Goal: Contribute content: Contribute content

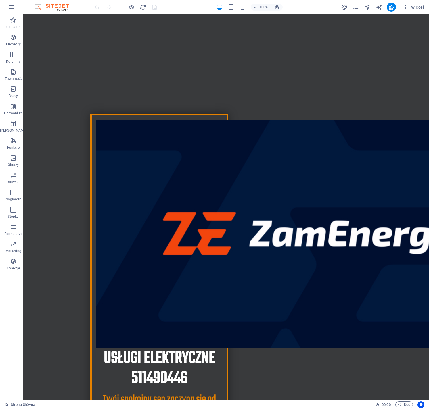
scroll to position [162, 0]
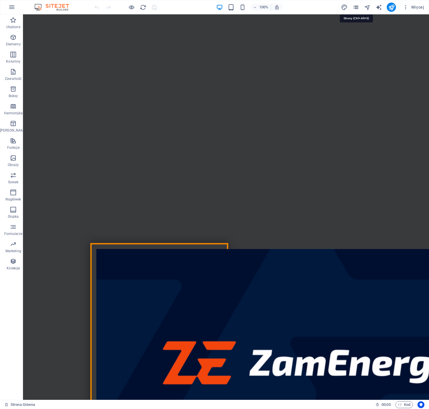
click at [0, 0] on icon "pages" at bounding box center [0, 0] width 0 height 0
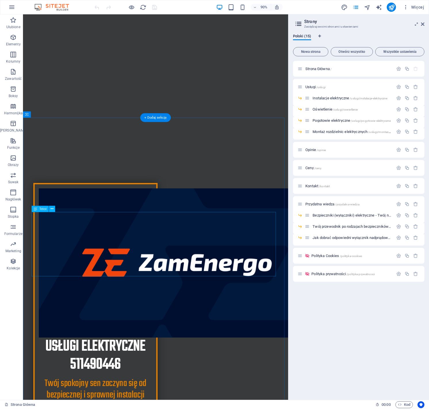
scroll to position [332, 0]
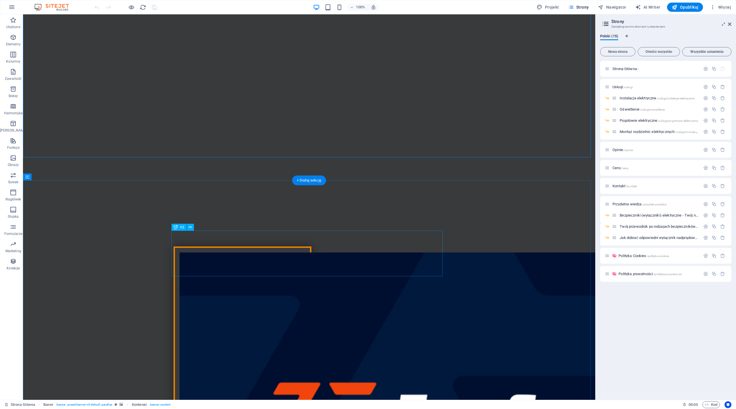
scroll to position [301, 0]
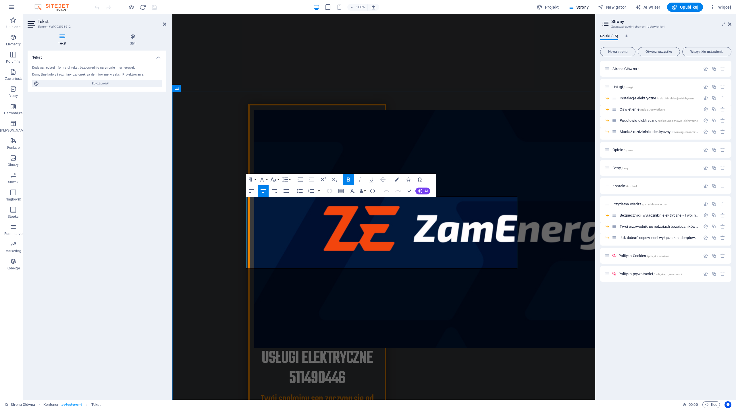
drag, startPoint x: 395, startPoint y: 246, endPoint x: 410, endPoint y: 245, distance: 15.3
drag, startPoint x: 383, startPoint y: 263, endPoint x: 395, endPoint y: 263, distance: 12.4
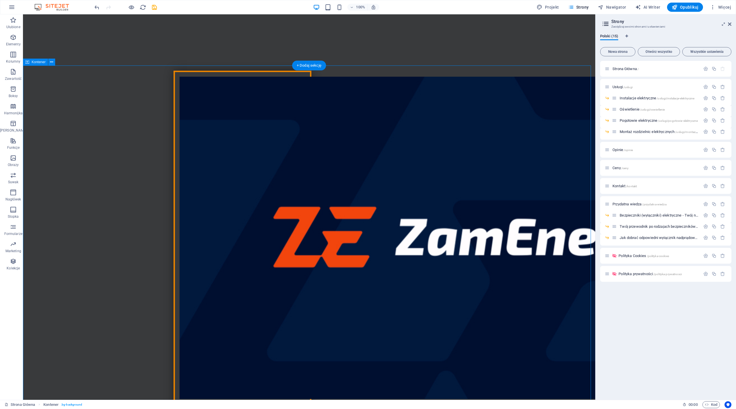
scroll to position [370, 0]
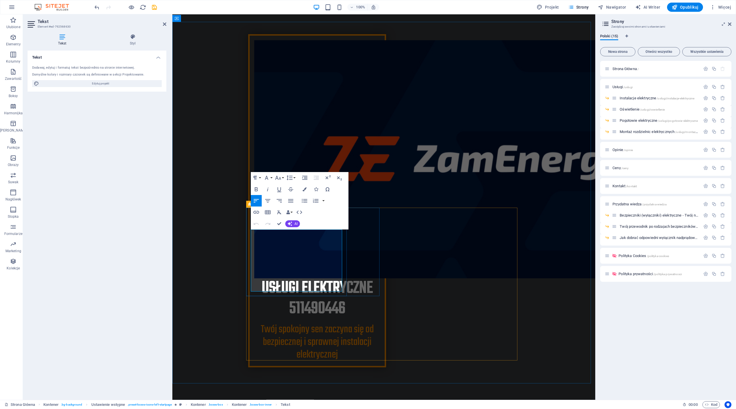
drag, startPoint x: 275, startPoint y: 275, endPoint x: 249, endPoint y: 275, distance: 26.2
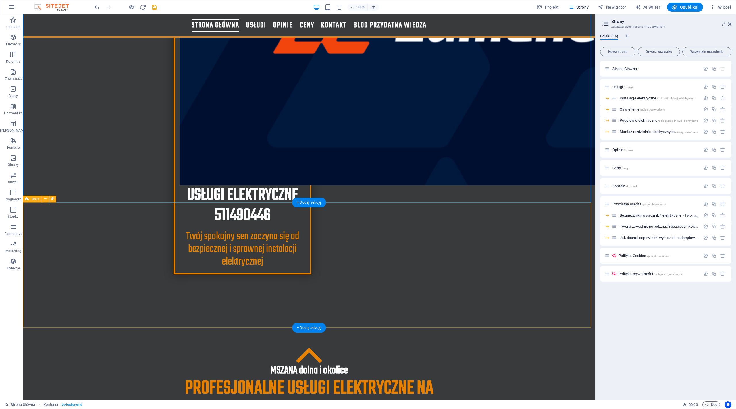
scroll to position [551, 0]
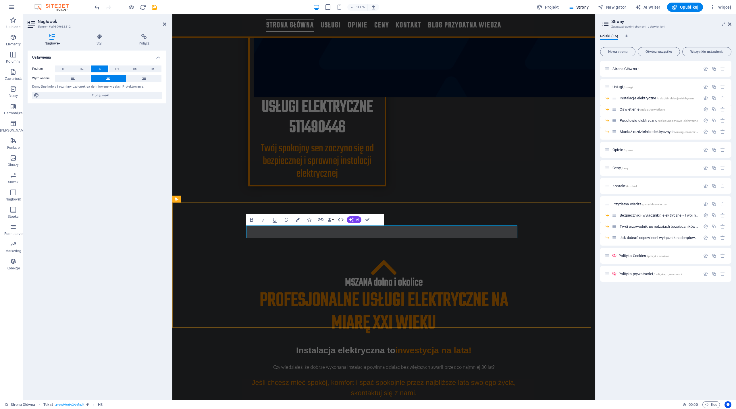
drag, startPoint x: 362, startPoint y: 231, endPoint x: 369, endPoint y: 231, distance: 6.9
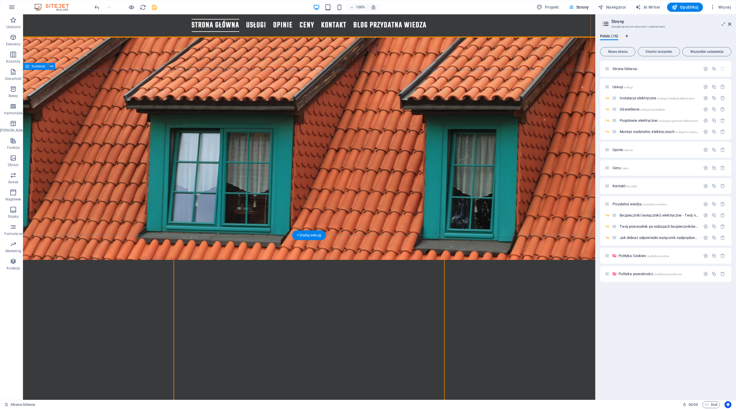
scroll to position [1850, 0]
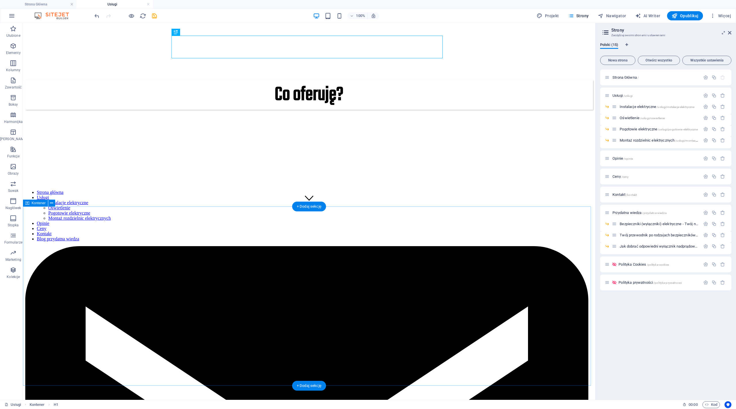
scroll to position [111, 0]
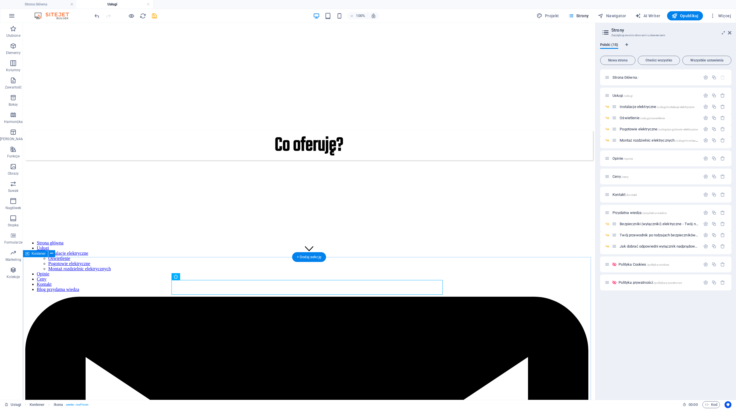
scroll to position [224, 0]
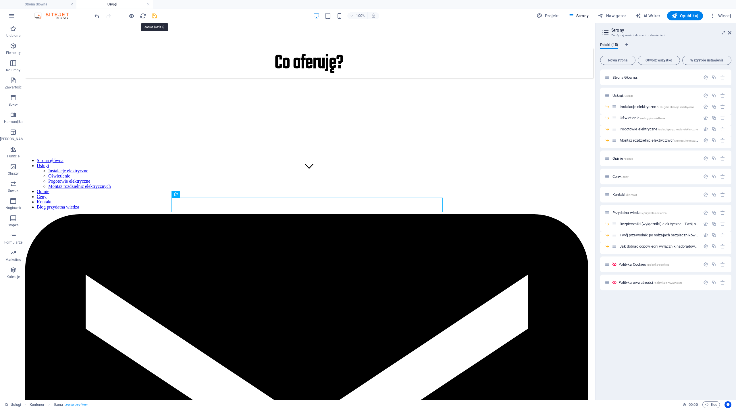
click at [155, 18] on icon "save" at bounding box center [154, 16] width 7 height 7
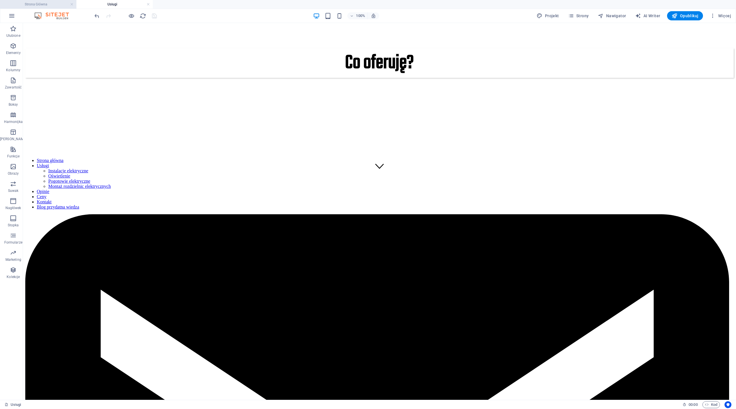
click at [55, 5] on h4 "Strona Główna" at bounding box center [38, 4] width 76 height 6
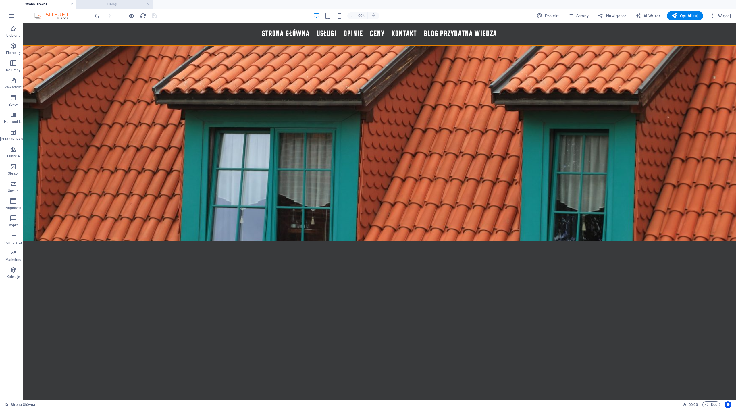
click at [128, 3] on h4 "Usługi" at bounding box center [114, 4] width 76 height 6
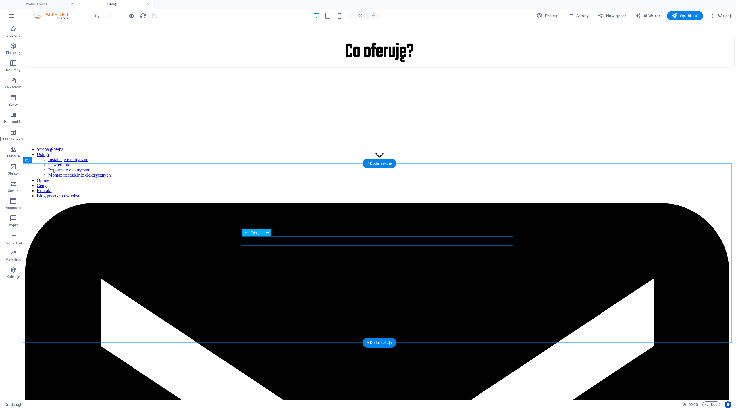
scroll to position [253, 0]
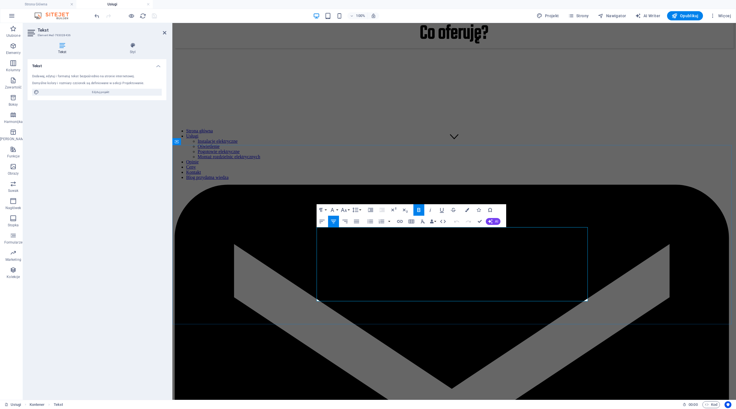
drag, startPoint x: 453, startPoint y: 290, endPoint x: 470, endPoint y: 289, distance: 17.5
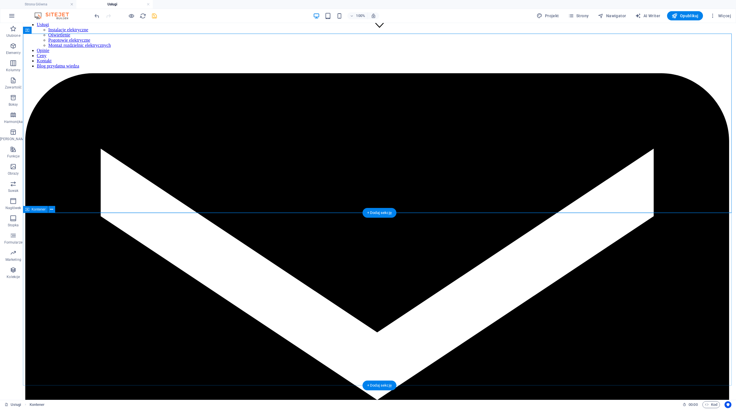
scroll to position [462, 0]
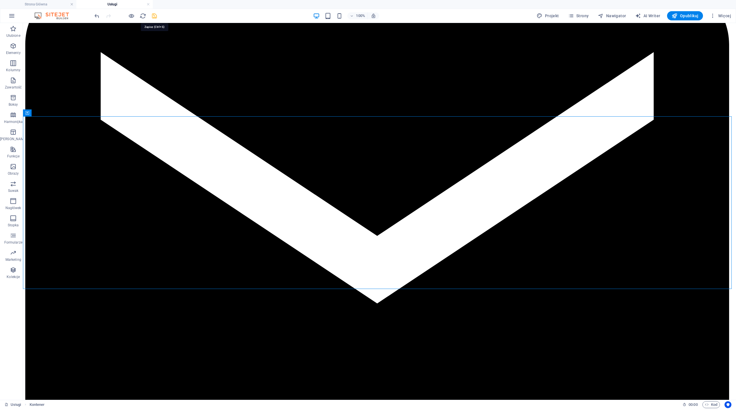
click at [154, 17] on icon "save" at bounding box center [154, 16] width 7 height 7
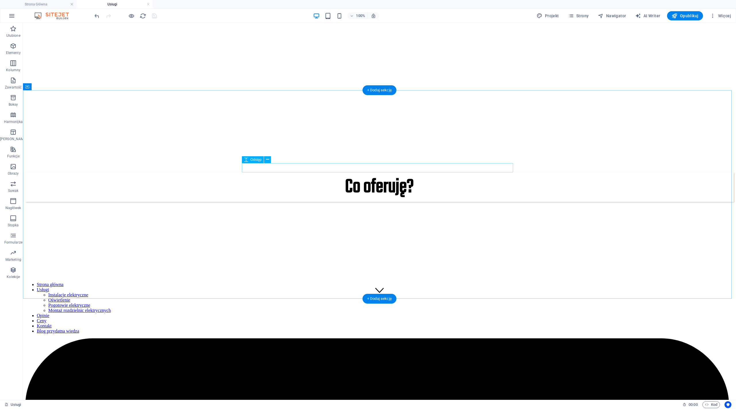
scroll to position [0, 0]
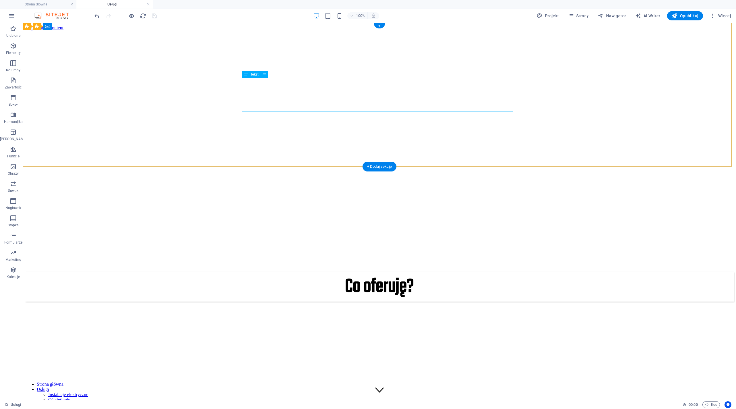
click at [399, 272] on div "Co oferuję?" at bounding box center [379, 287] width 709 height 30
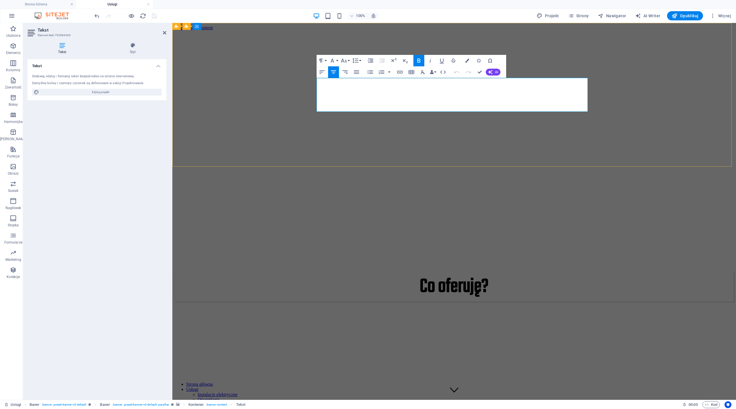
click at [428, 272] on span "Co oferuję?" at bounding box center [454, 287] width 69 height 30
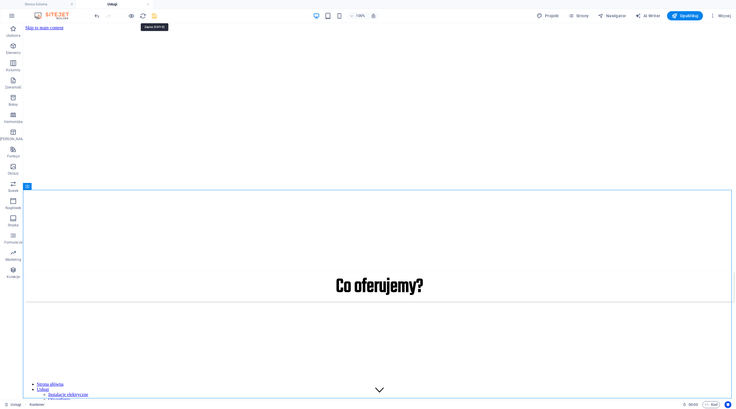
click at [151, 17] on icon "save" at bounding box center [154, 16] width 7 height 7
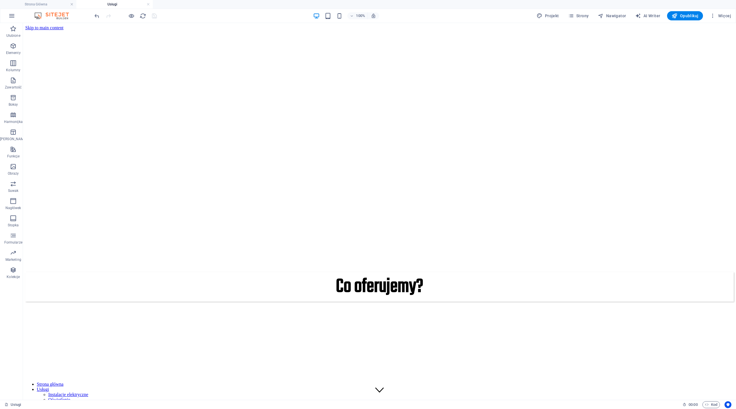
scroll to position [1849, 0]
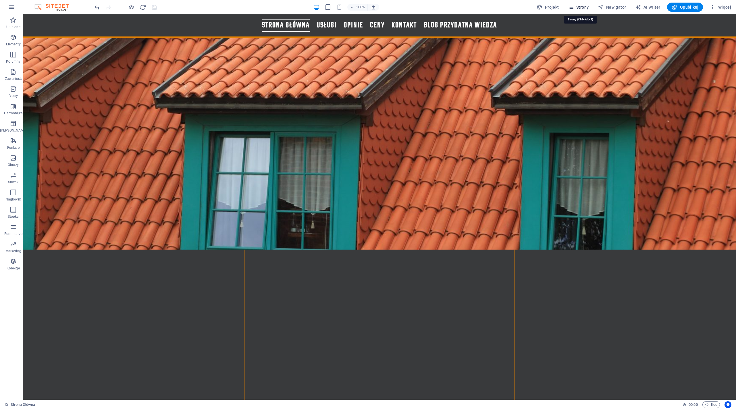
click at [428, 7] on span "Strony" at bounding box center [578, 7] width 21 height 6
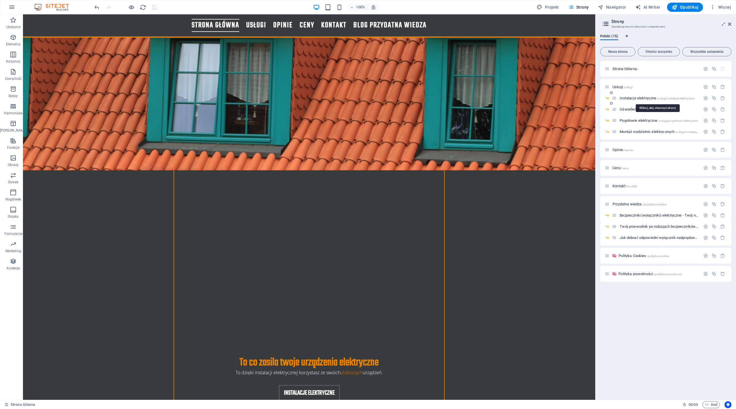
click at [428, 100] on span "Instalacje elektryczne /uslugi/instalacje-elektryczne" at bounding box center [657, 98] width 75 height 4
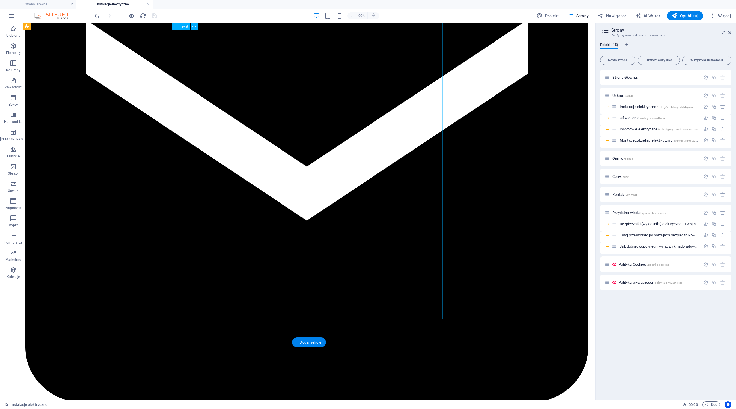
scroll to position [140, 0]
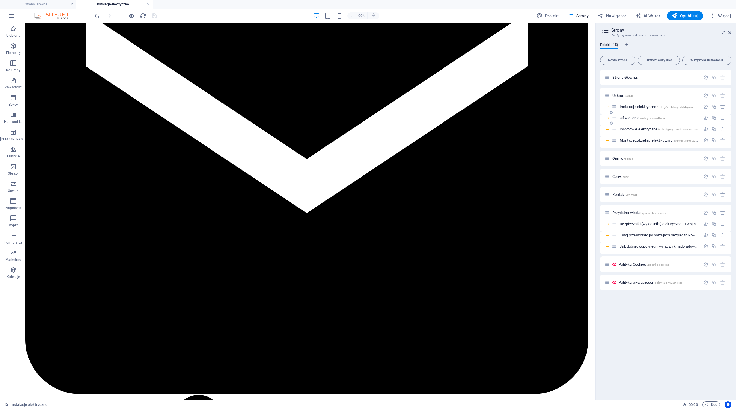
click at [428, 119] on span "/uslugi/oswietlenie" at bounding box center [652, 118] width 25 height 3
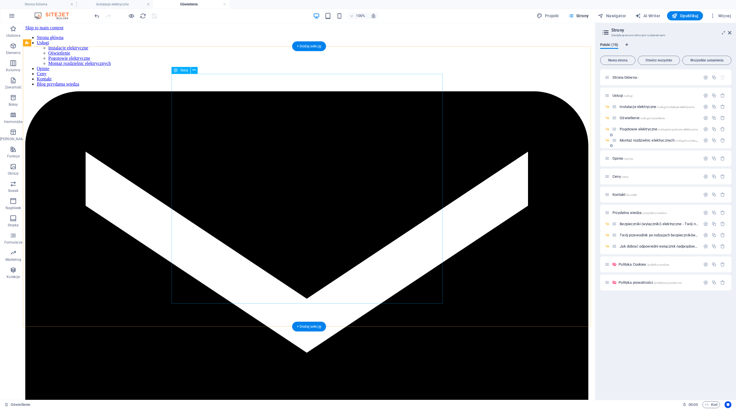
scroll to position [0, 0]
click at [117, 5] on h4 "Instalacje elektryczne" at bounding box center [114, 4] width 76 height 6
click at [428, 130] on span "Pogotowie elektryczne /uslugi/pogotowie-elektryczne" at bounding box center [659, 129] width 78 height 4
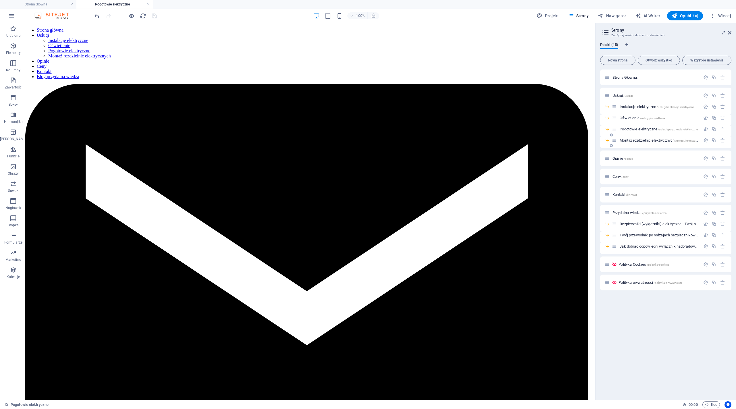
click at [428, 140] on span "Montaż rozdzielnic elektrycznych /uslugi/montaz-rozdzielnic-elektrycznych" at bounding box center [674, 140] width 109 height 4
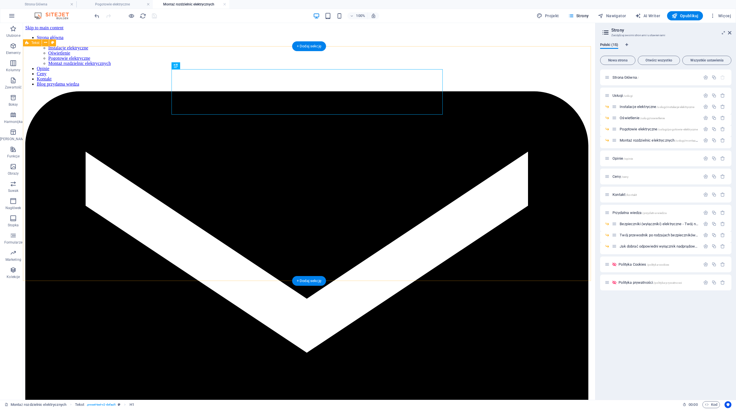
scroll to position [0, 0]
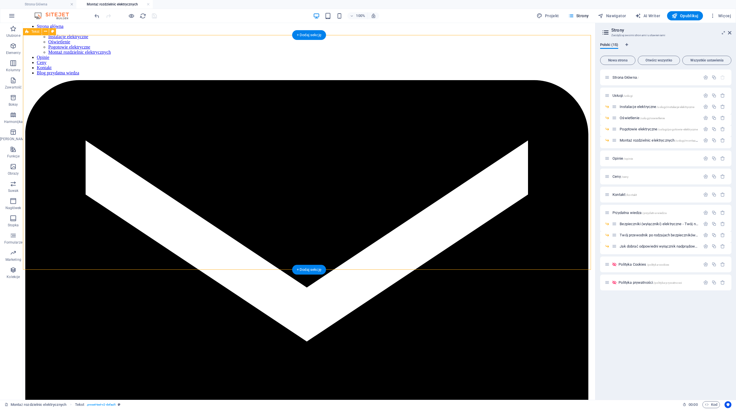
scroll to position [23, 0]
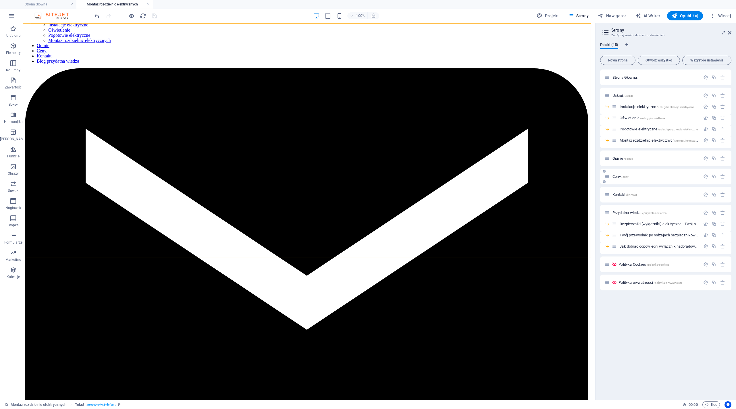
click at [428, 176] on div "Ceny /ceny" at bounding box center [656, 177] width 90 height 4
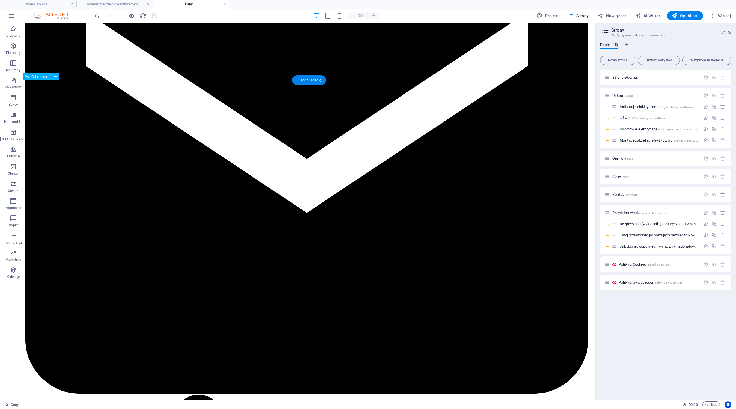
scroll to position [568, 0]
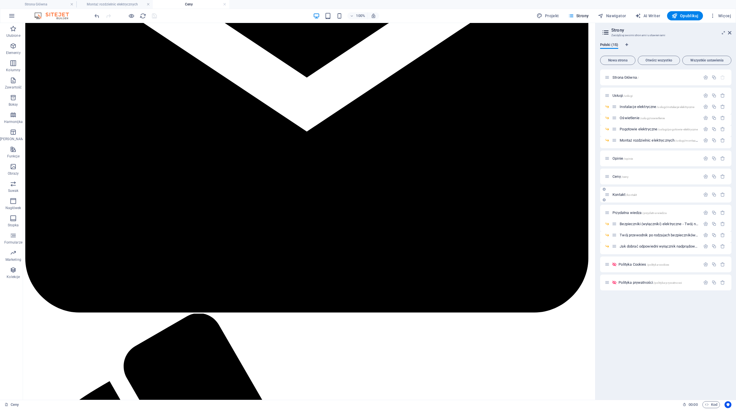
click at [428, 195] on span "Kontakt /kontakt" at bounding box center [625, 195] width 24 height 4
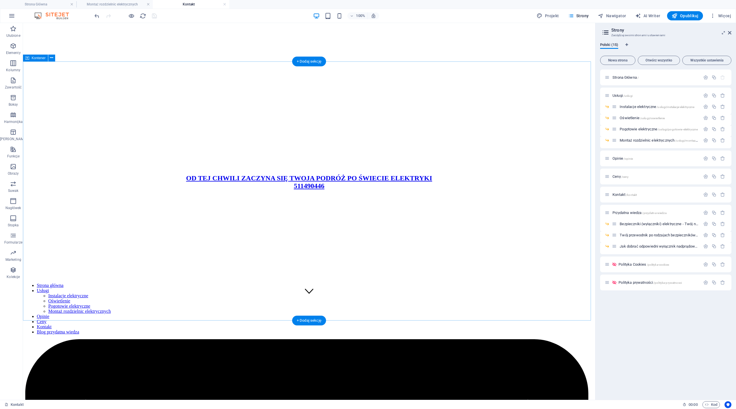
scroll to position [128, 0]
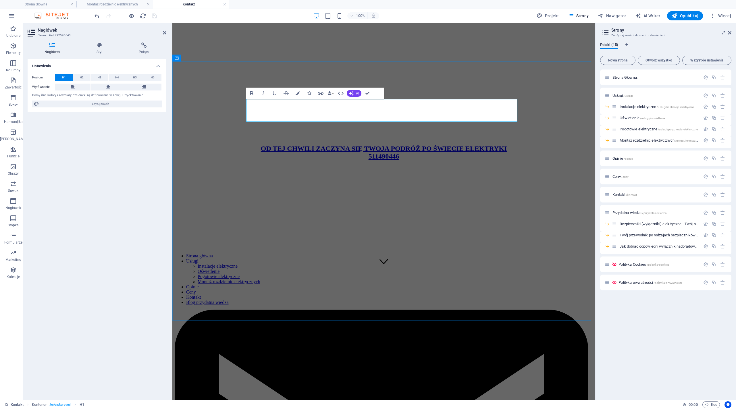
drag, startPoint x: 313, startPoint y: 110, endPoint x: 343, endPoint y: 110, distance: 29.9
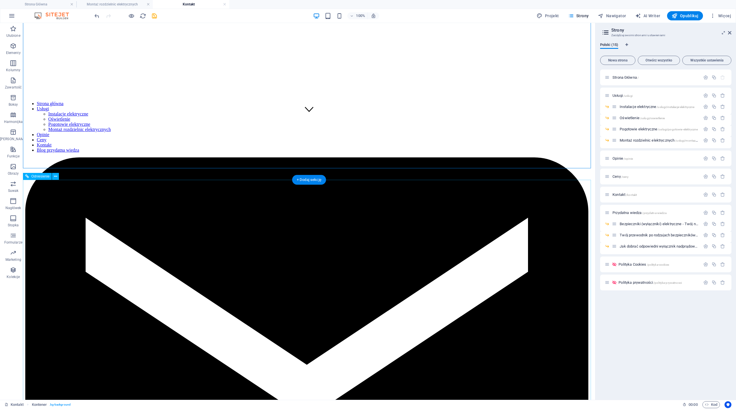
scroll to position [143, 0]
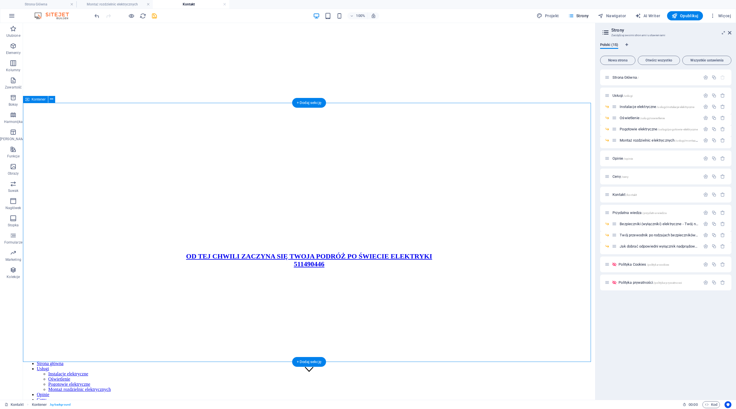
scroll to position [0, 0]
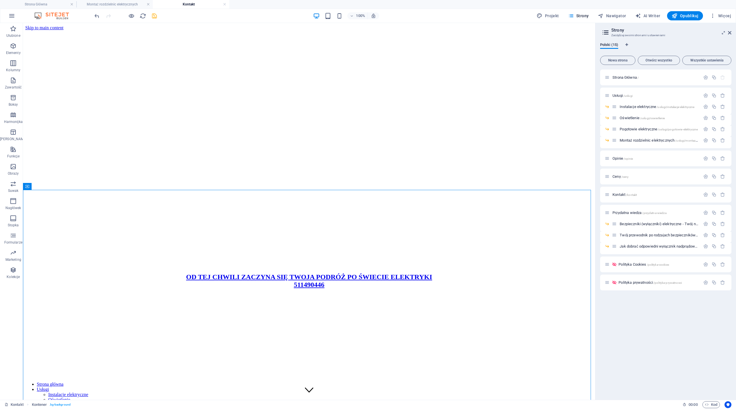
click at [157, 18] on span "save" at bounding box center [154, 16] width 7 height 7
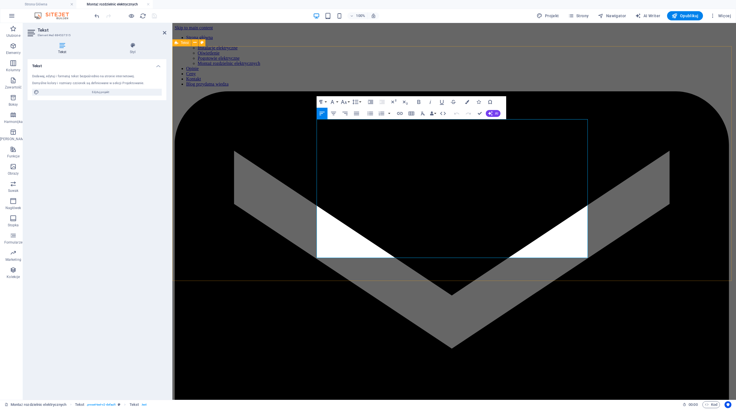
drag, startPoint x: 327, startPoint y: 233, endPoint x: 312, endPoint y: 180, distance: 54.9
click at [369, 115] on icon "button" at bounding box center [370, 114] width 5 height 4
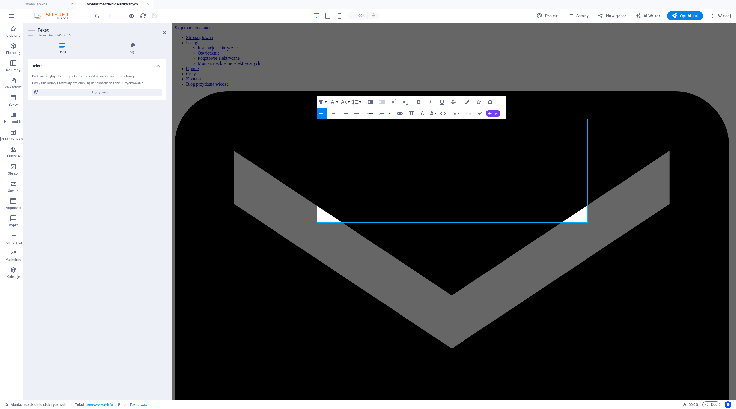
click at [369, 115] on icon "button" at bounding box center [370, 114] width 5 height 4
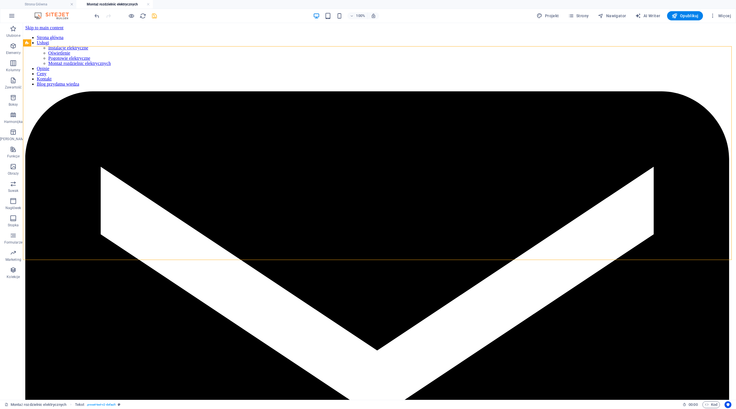
click at [153, 16] on icon "save" at bounding box center [154, 16] width 7 height 7
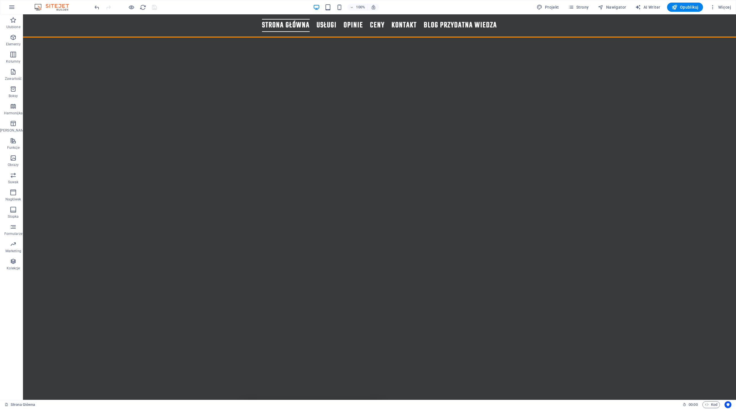
scroll to position [1849, 0]
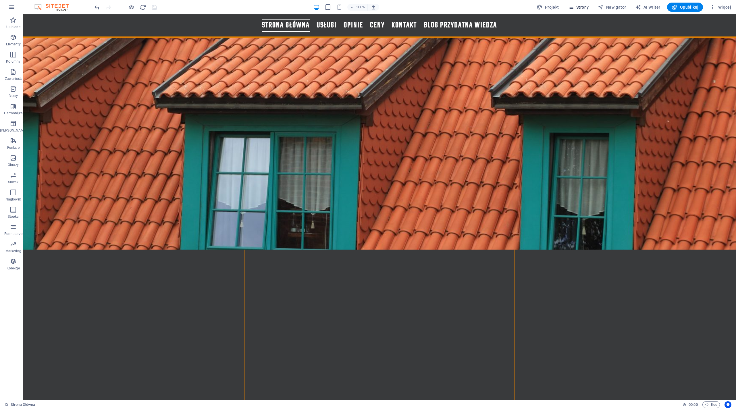
click at [428, 6] on icon "button" at bounding box center [571, 7] width 6 height 6
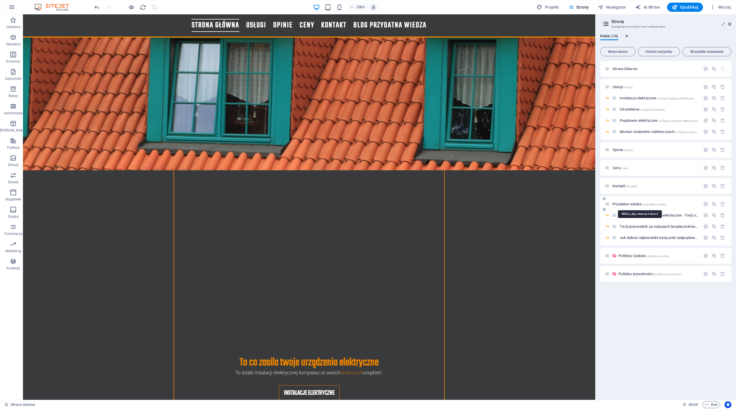
click at [428, 203] on span "Przydatna wiedza /przydatna-wiedza" at bounding box center [640, 204] width 54 height 4
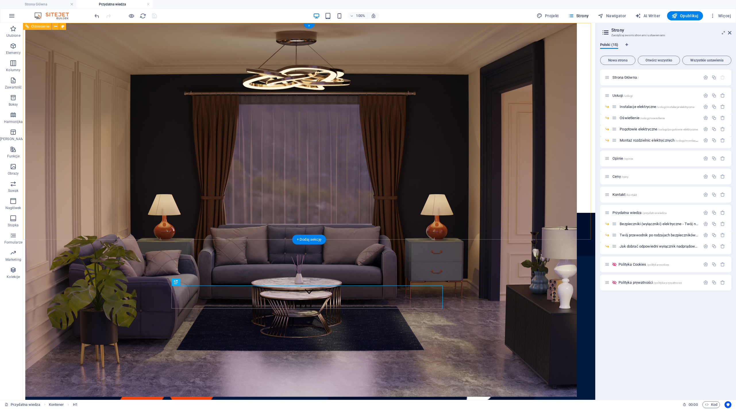
scroll to position [128, 0]
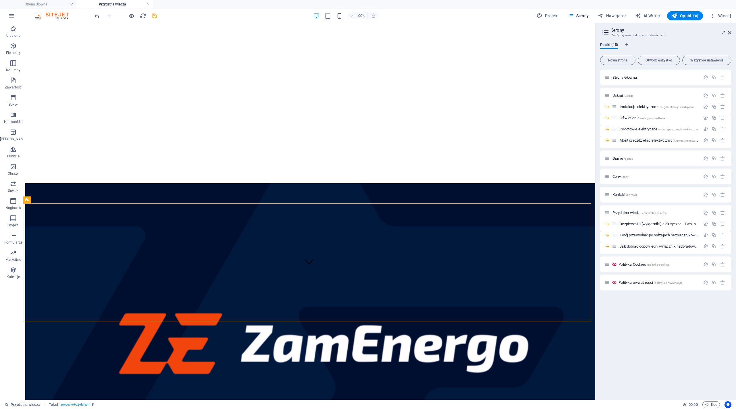
click at [153, 18] on icon "save" at bounding box center [154, 16] width 7 height 7
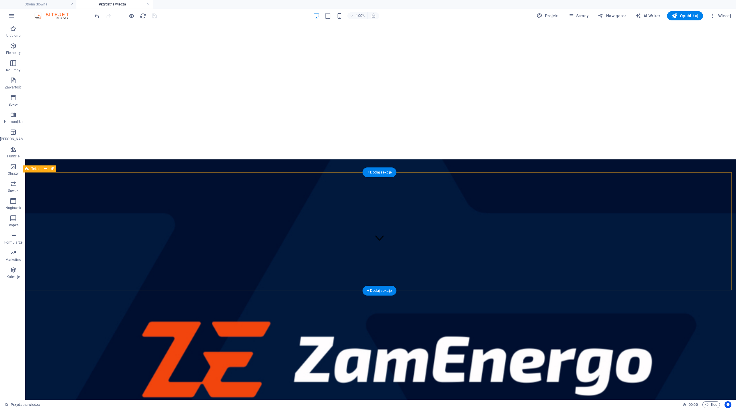
scroll to position [117, 0]
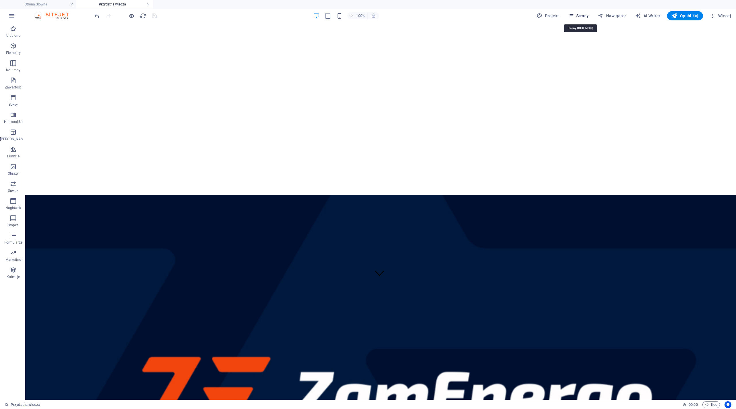
click at [428, 15] on span "Strony" at bounding box center [578, 16] width 21 height 6
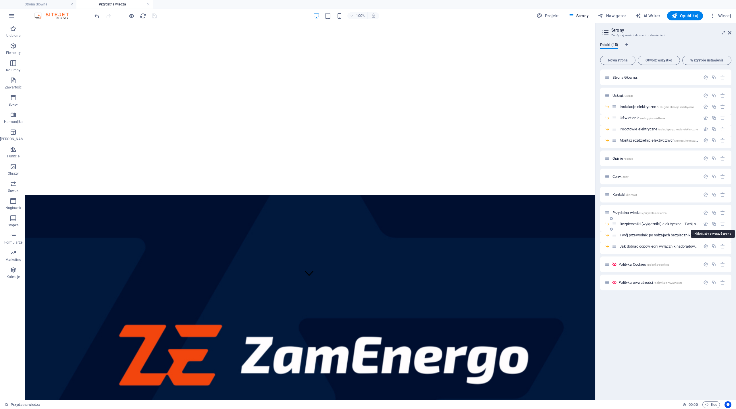
click at [428, 224] on span "Bezpieczniki (wyłączniki) elektryczne - Twój niewidzialny strażnik /bezpiecznik…" at bounding box center [715, 224] width 191 height 4
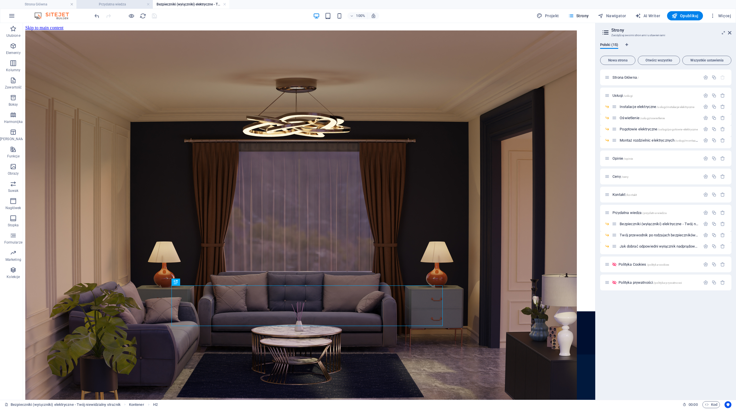
scroll to position [0, 0]
drag, startPoint x: 123, startPoint y: 5, endPoint x: 109, endPoint y: 1, distance: 14.6
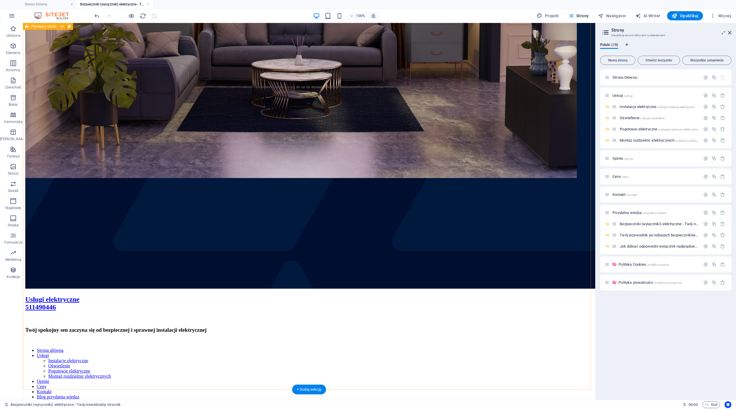
scroll to position [424, 0]
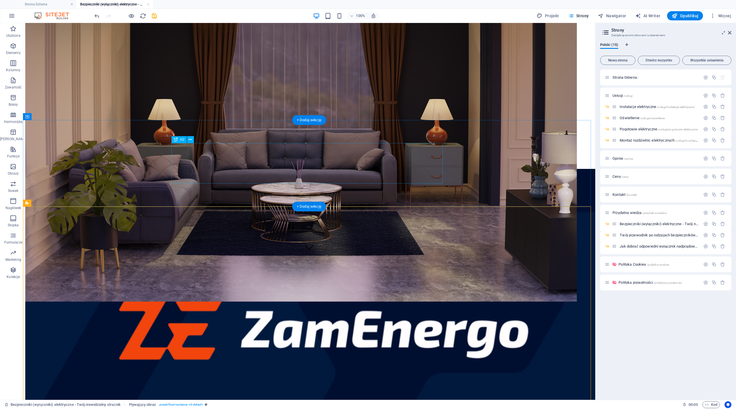
scroll to position [0, 0]
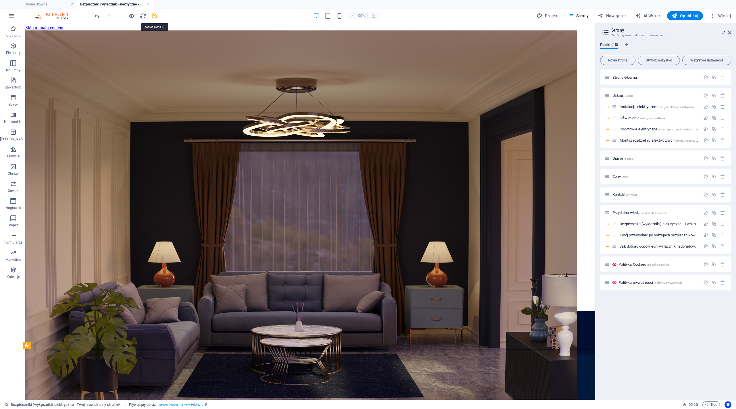
click at [157, 16] on icon "save" at bounding box center [154, 16] width 7 height 7
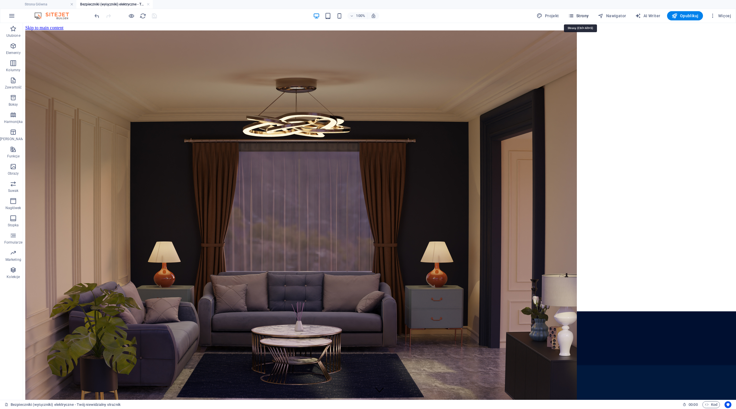
click at [428, 15] on span "Strony" at bounding box center [578, 16] width 21 height 6
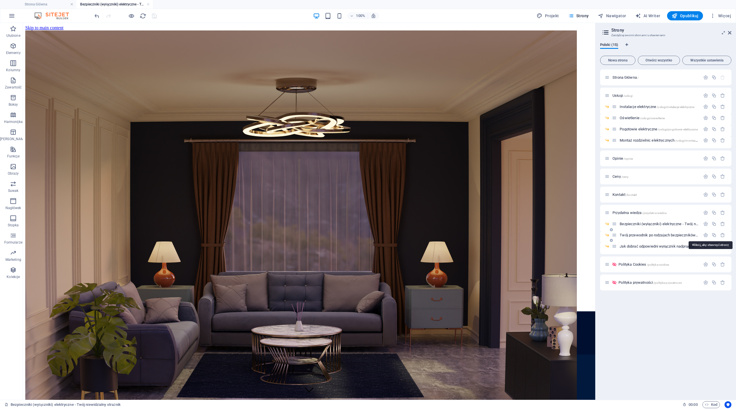
click at [428, 234] on span "Twój przewodnik po rodzajach bezpieczników elektrycznych /twoj-przewodnik-po-ro…" at bounding box center [710, 235] width 180 height 4
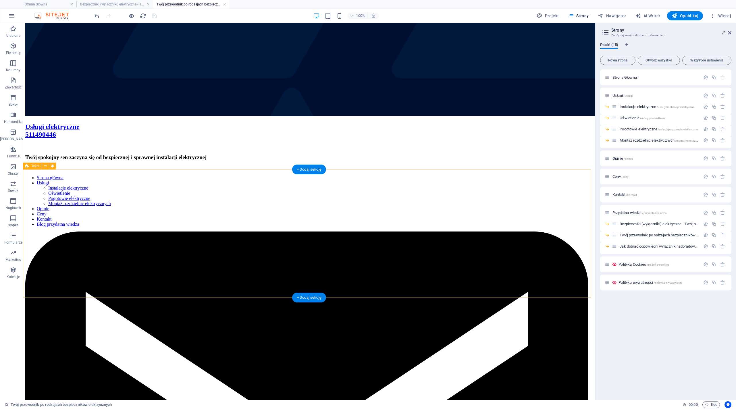
scroll to position [583, 0]
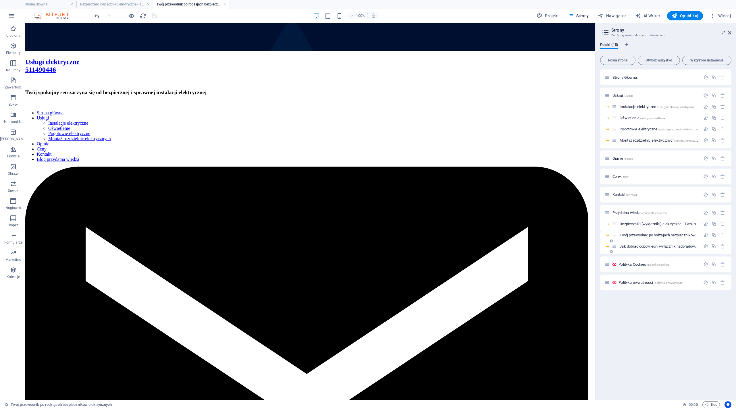
click at [428, 247] on span "Jak dobrać odpowiedni wyłącznik nadprądowy do urządzeń? /jak-dobrac-odpowiedni-…" at bounding box center [710, 246] width 180 height 4
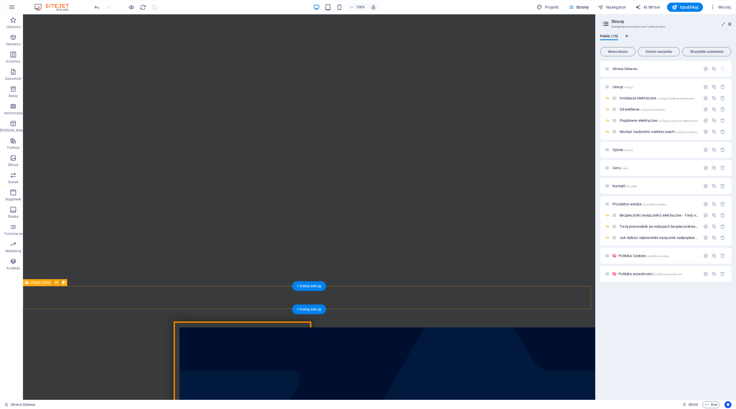
scroll to position [241, 0]
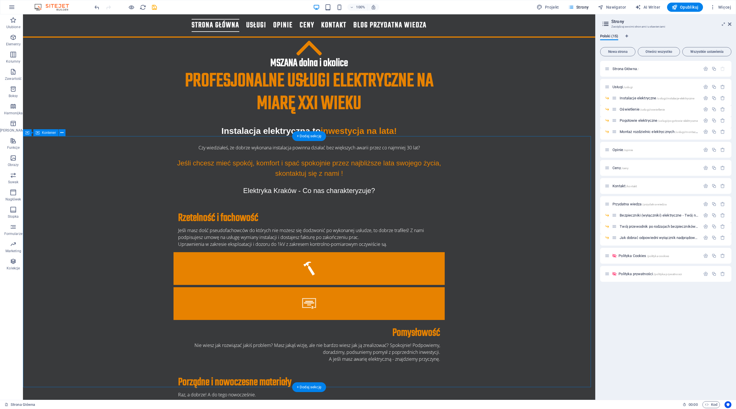
scroll to position [825, 0]
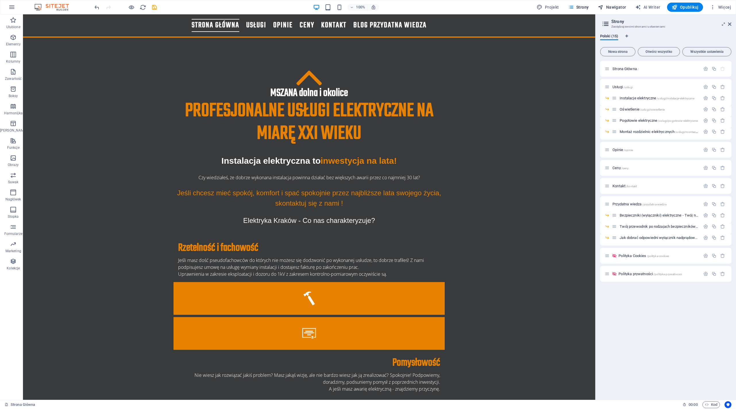
click at [428, 5] on span "Nawigator" at bounding box center [612, 7] width 28 height 6
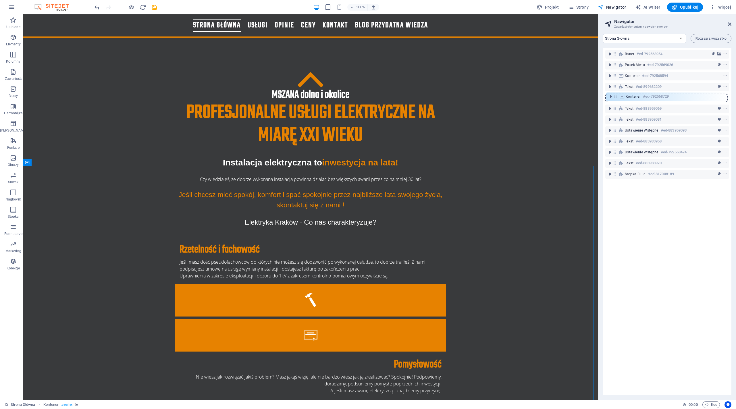
drag, startPoint x: 613, startPoint y: 108, endPoint x: 614, endPoint y: 95, distance: 13.5
click at [428, 95] on div "Baner #ed-792568954 Pasek menu #ed-792569026 Kontener #ed-792568594 Tekst #ed-8…" at bounding box center [667, 222] width 128 height 348
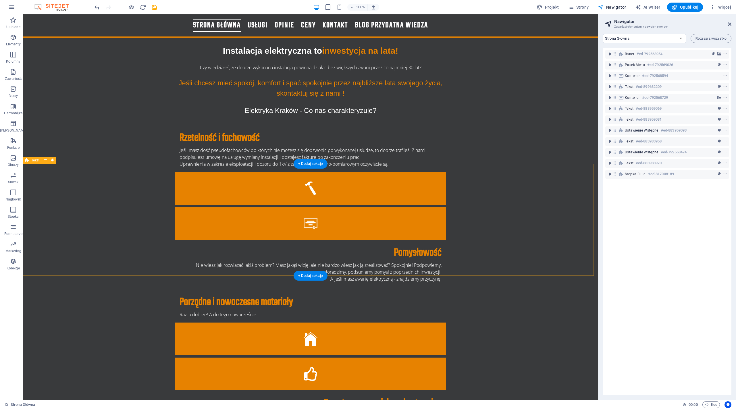
scroll to position [996, 0]
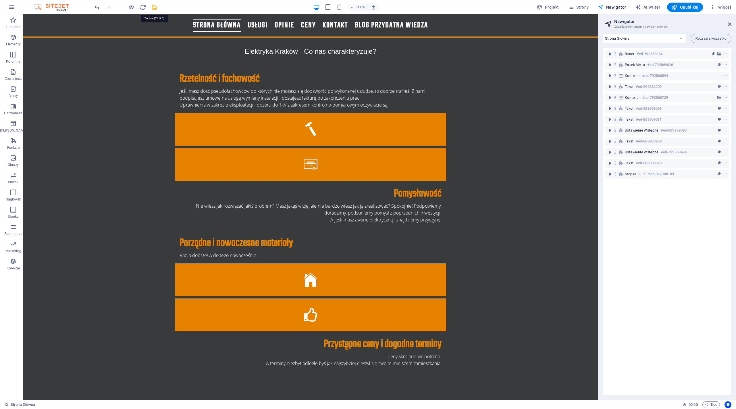
click at [155, 7] on icon "save" at bounding box center [154, 7] width 7 height 7
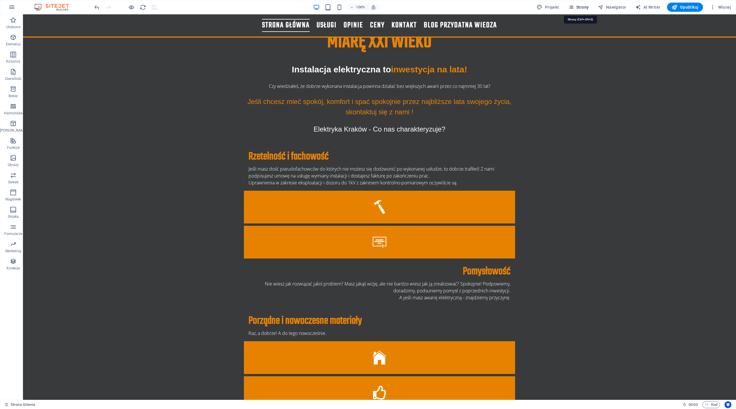
click at [428, 5] on span "Strony" at bounding box center [578, 7] width 21 height 6
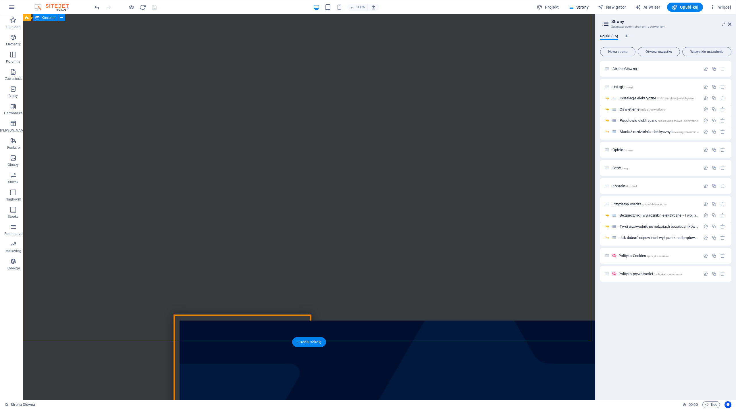
scroll to position [0, 0]
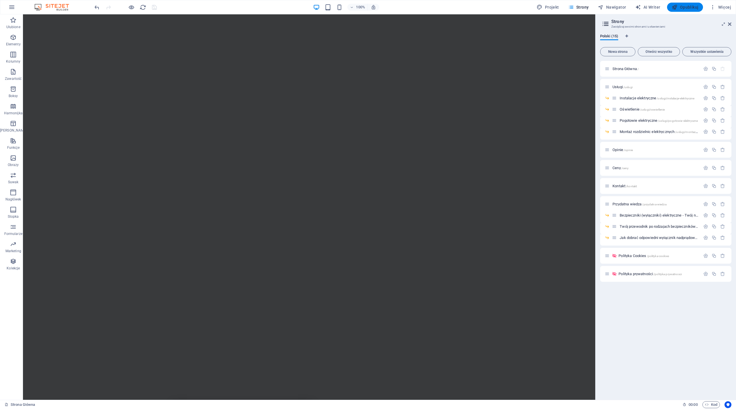
click at [428, 8] on icon "button" at bounding box center [675, 7] width 6 height 6
